Goal: Find specific page/section: Find specific page/section

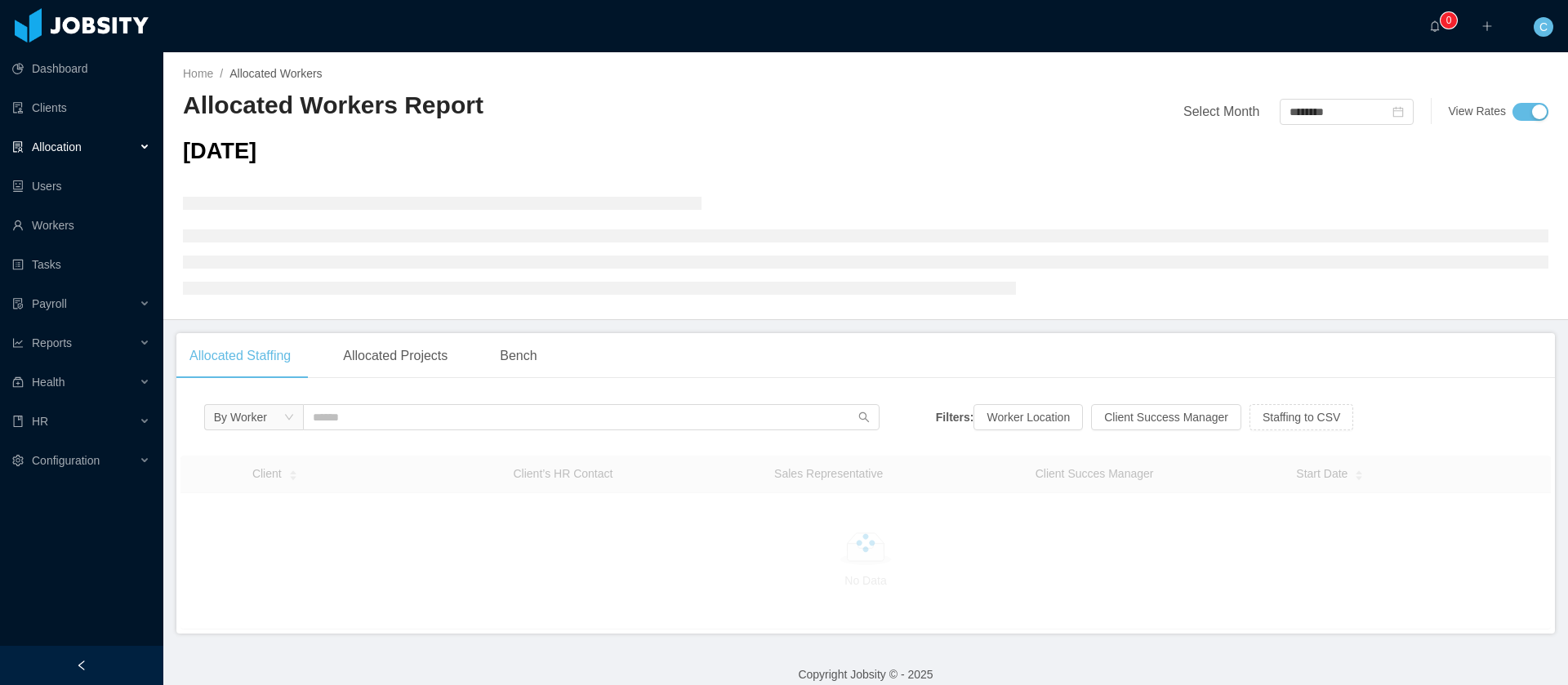
click at [82, 147] on span "Allocation" at bounding box center [56, 147] width 49 height 13
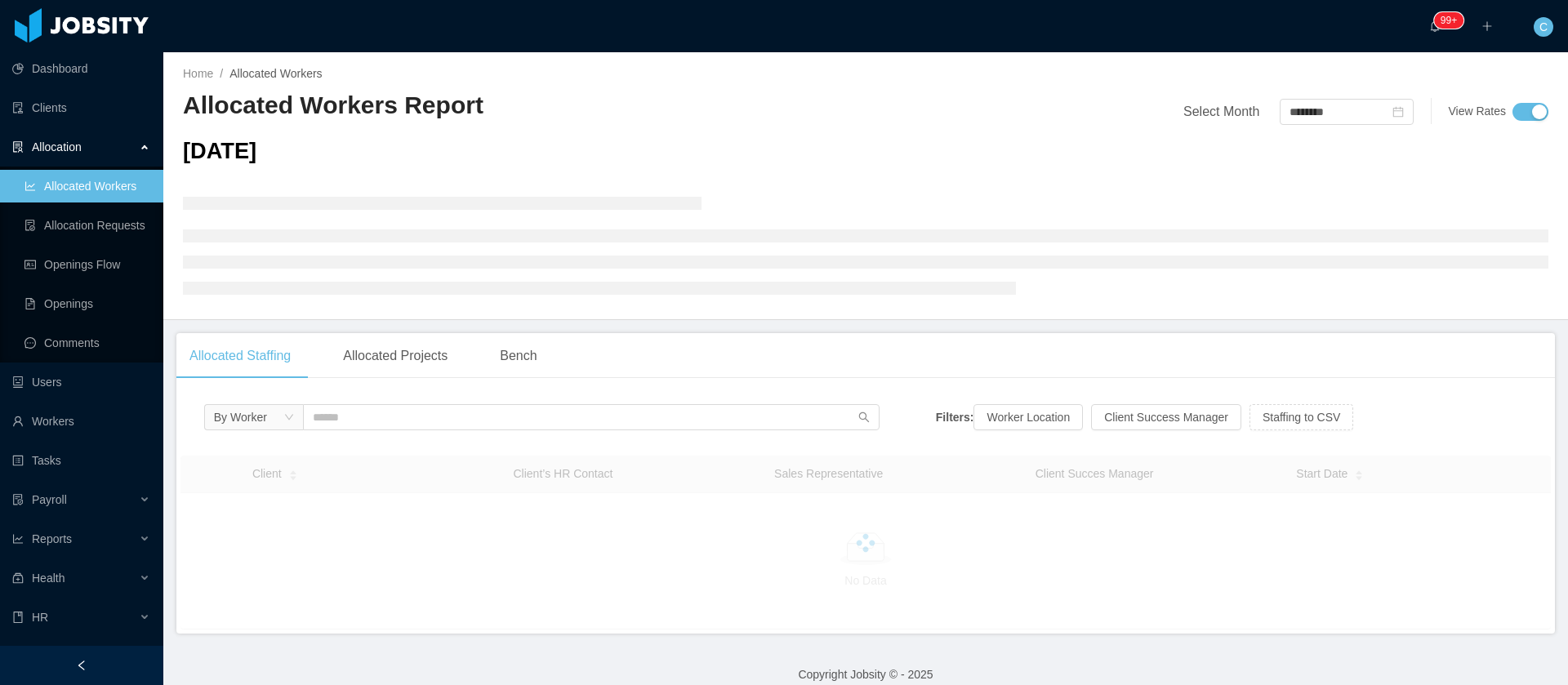
click at [101, 191] on link "Allocated Workers" at bounding box center [87, 186] width 126 height 33
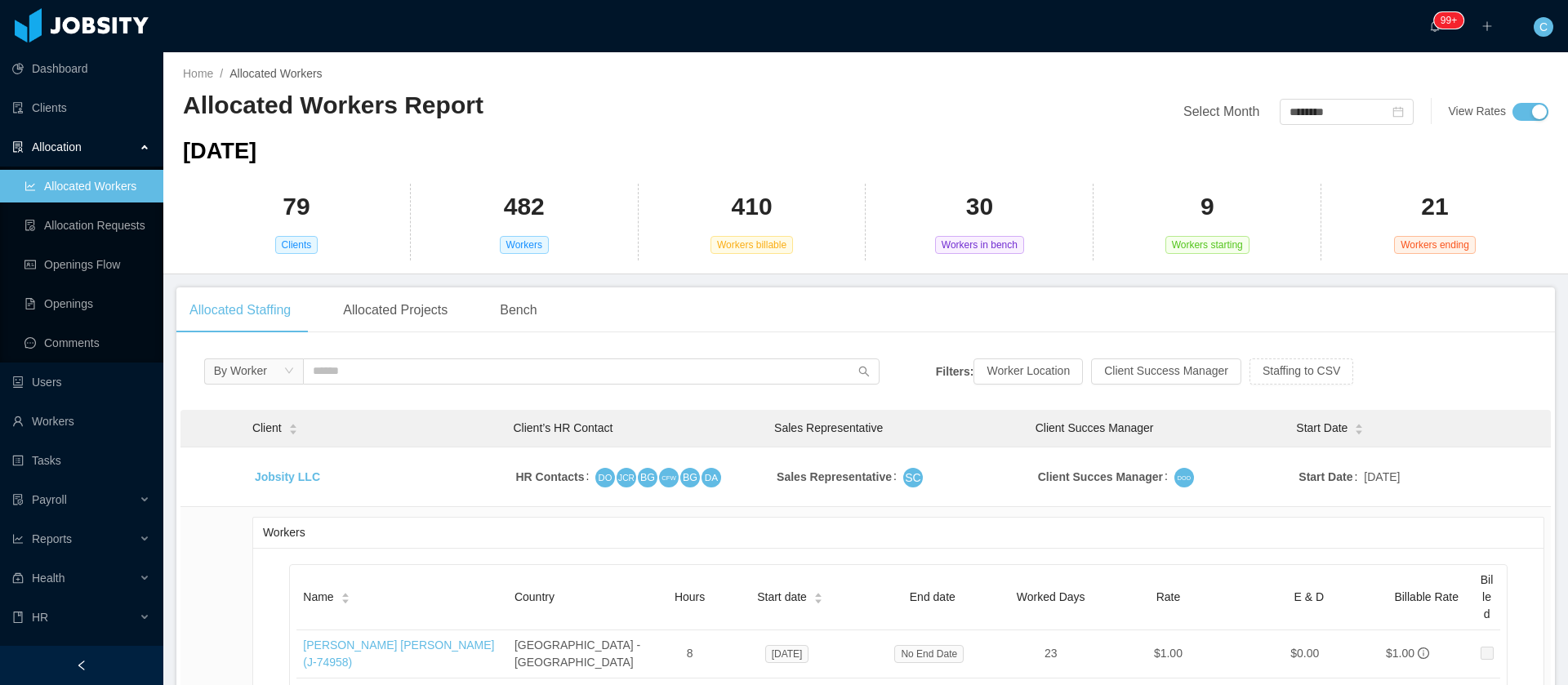
scroll to position [5726, 0]
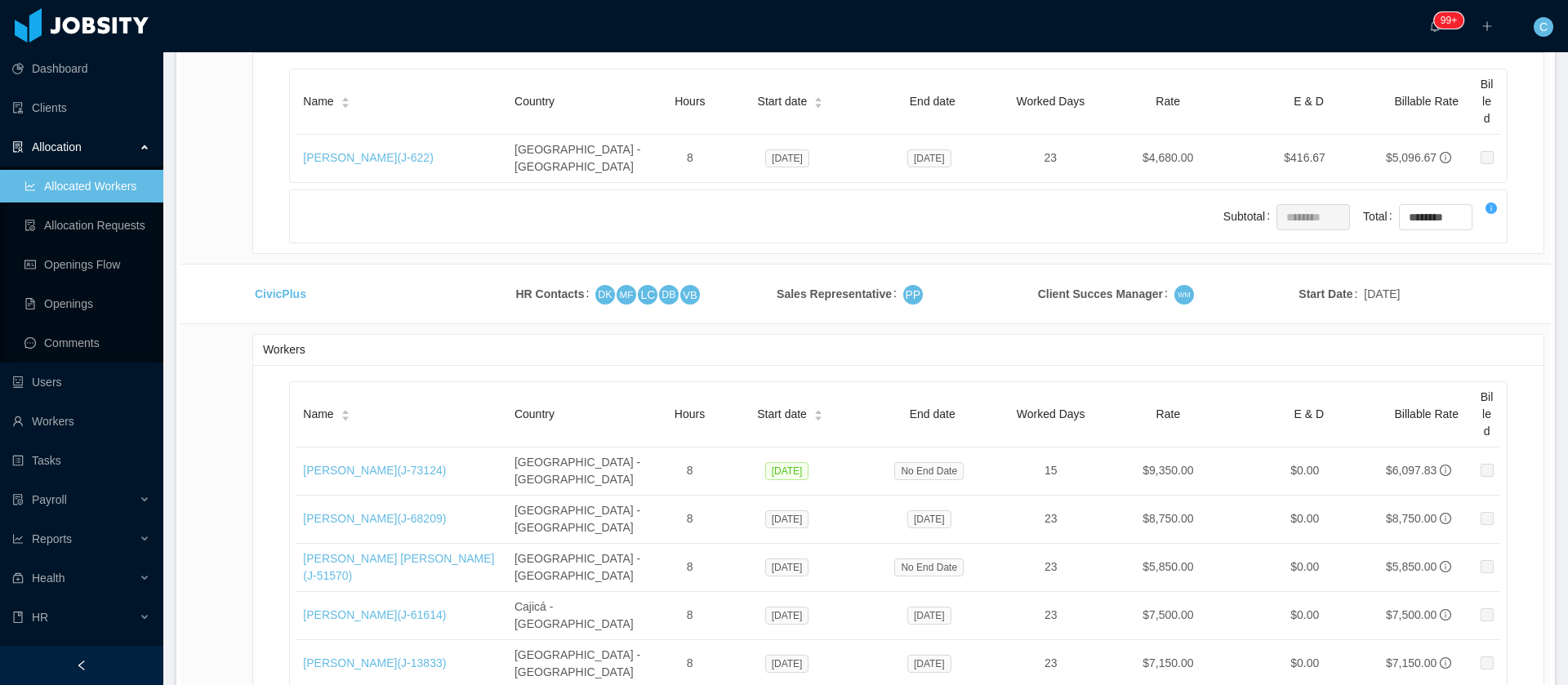
drag, startPoint x: 343, startPoint y: 332, endPoint x: 336, endPoint y: 338, distance: 9.2
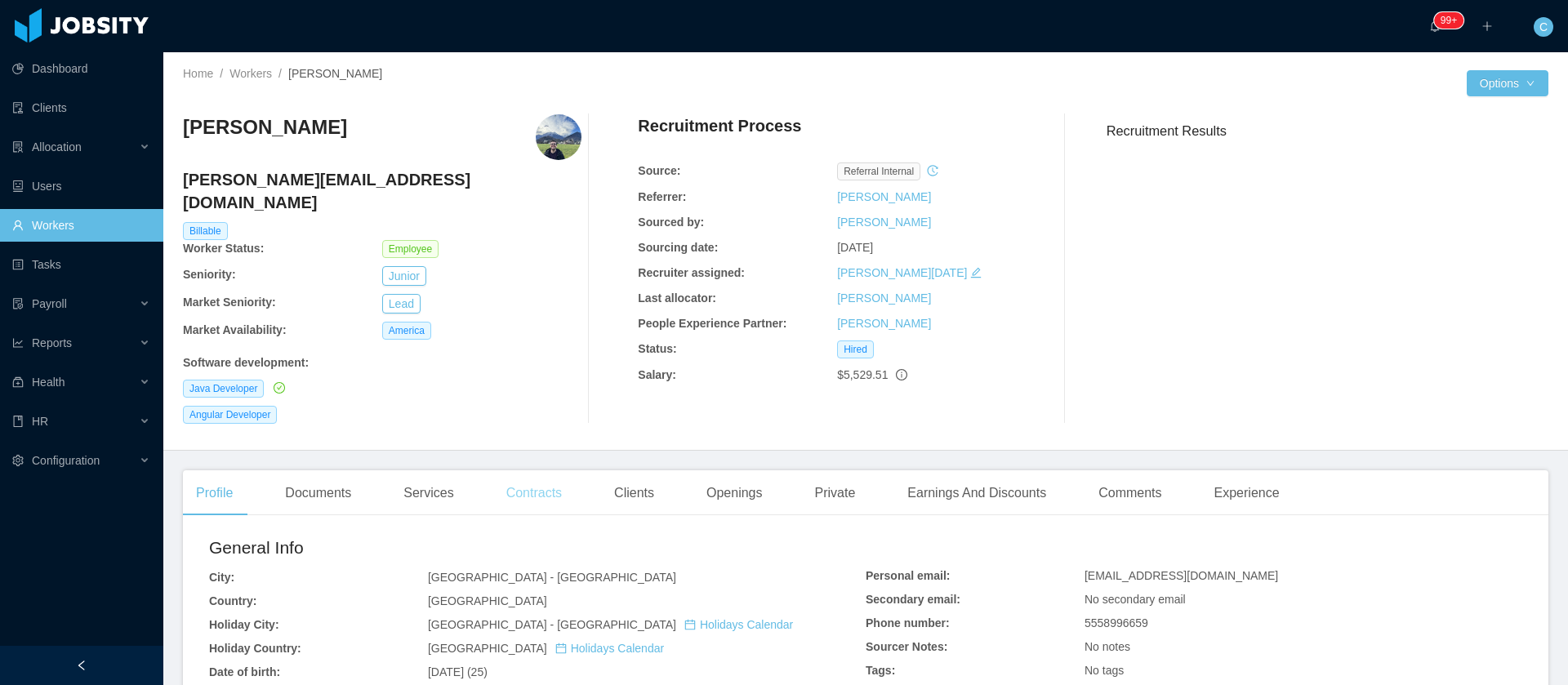
click at [514, 483] on div "Contracts" at bounding box center [534, 493] width 82 height 46
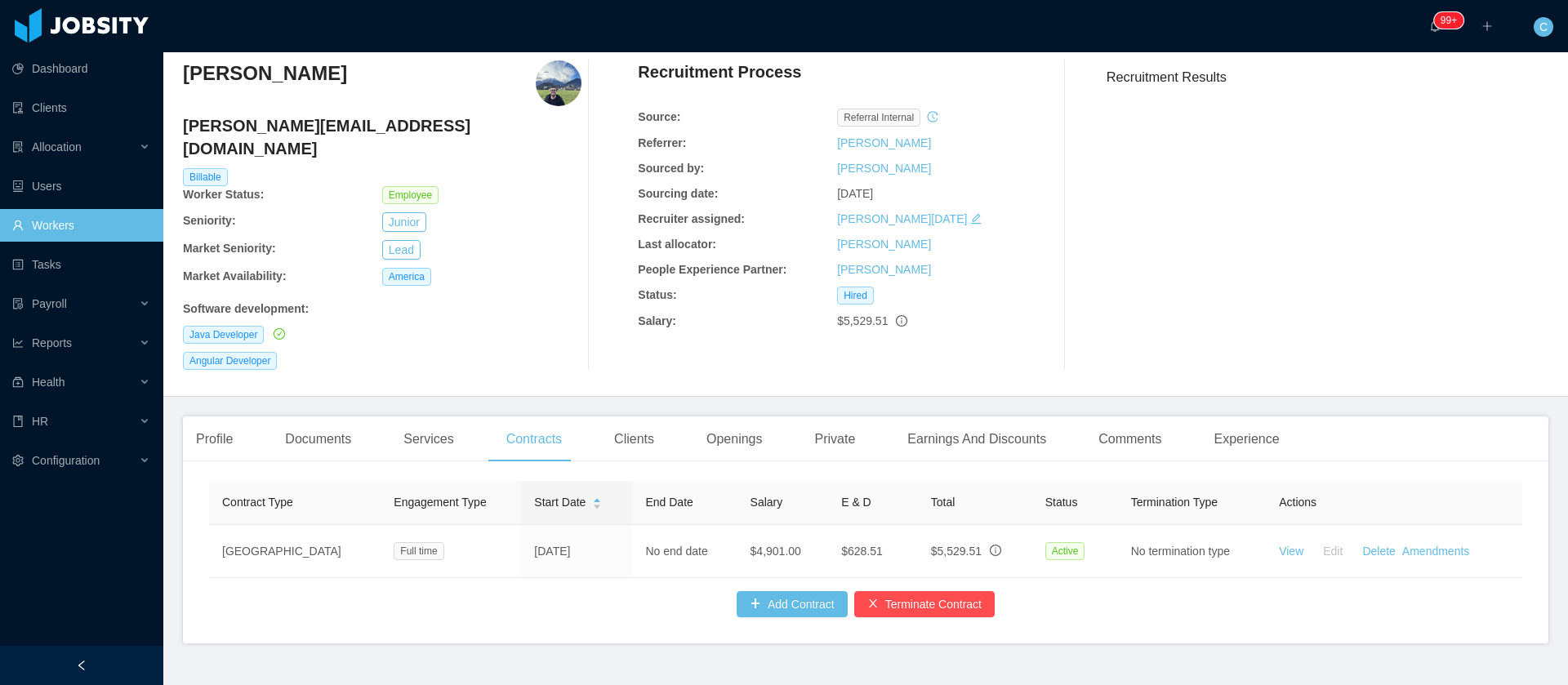
scroll to position [84, 0]
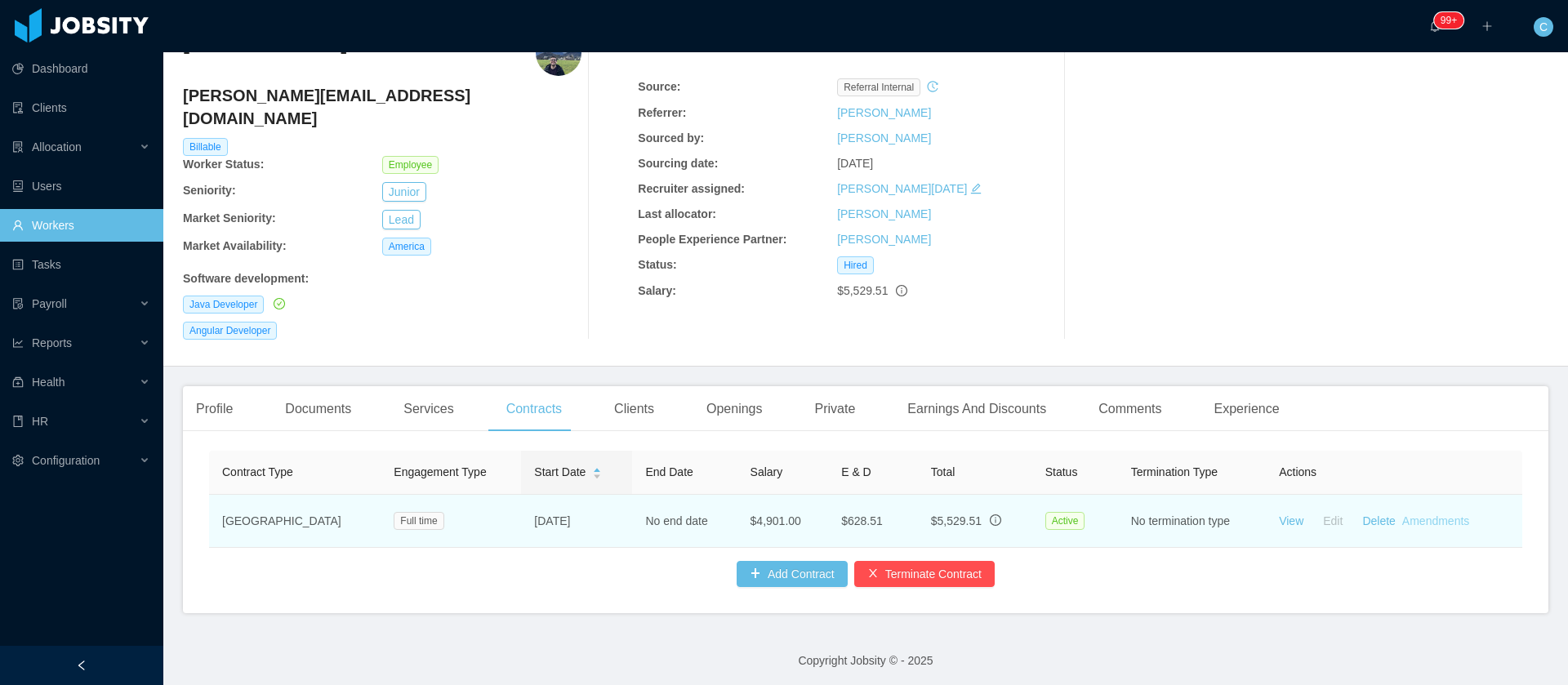
click at [1403, 515] on link "Amendments" at bounding box center [1436, 521] width 67 height 13
